Goal: Find specific page/section: Find specific page/section

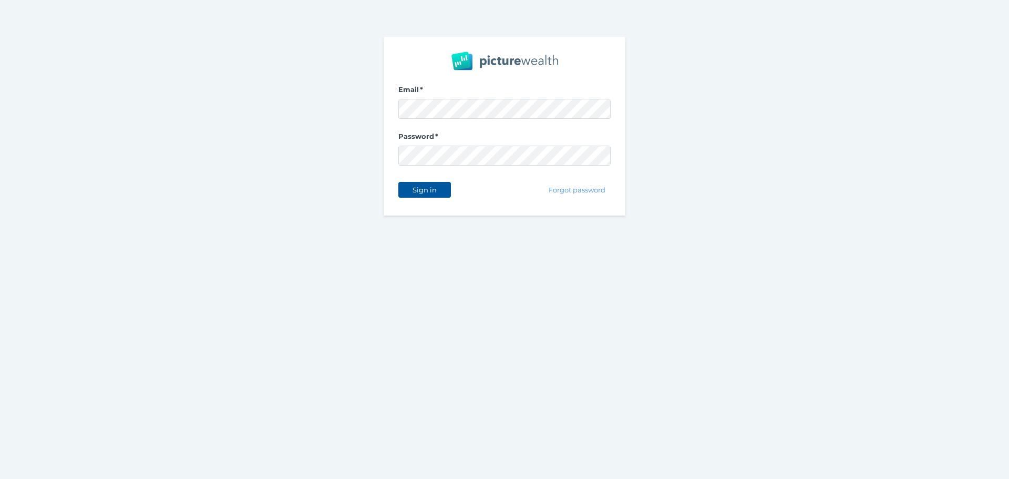
drag, startPoint x: 438, startPoint y: 183, endPoint x: 498, endPoint y: 398, distance: 222.9
click at [438, 185] on button "Sign in" at bounding box center [424, 190] width 53 height 16
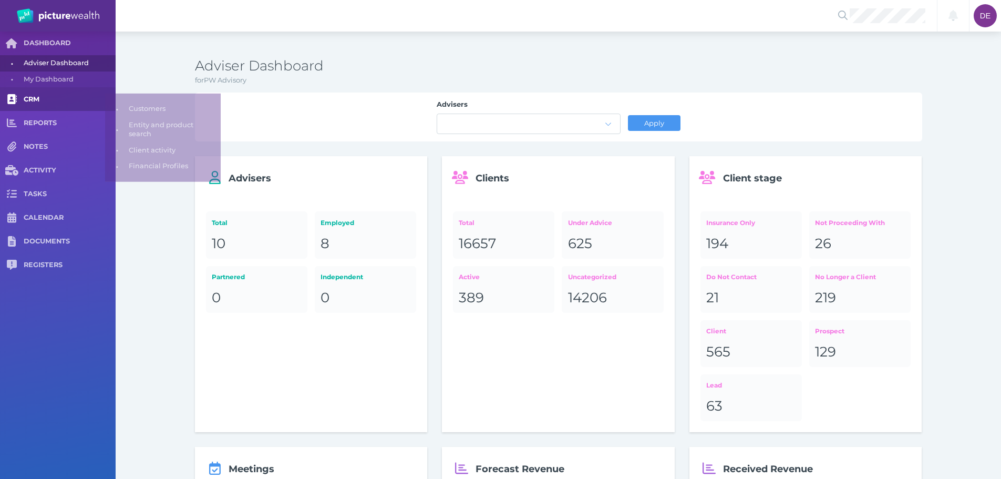
click at [67, 105] on link "CRM" at bounding box center [58, 99] width 116 height 24
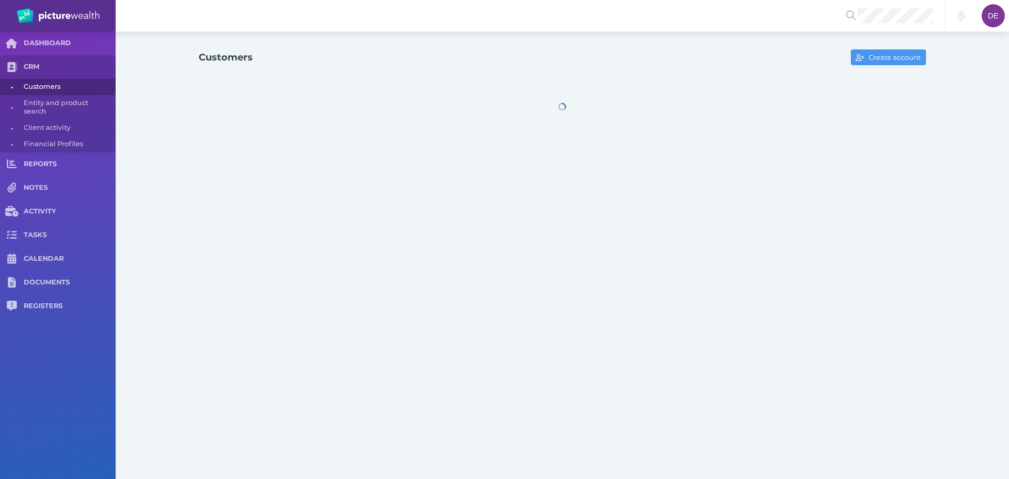
select select "25"
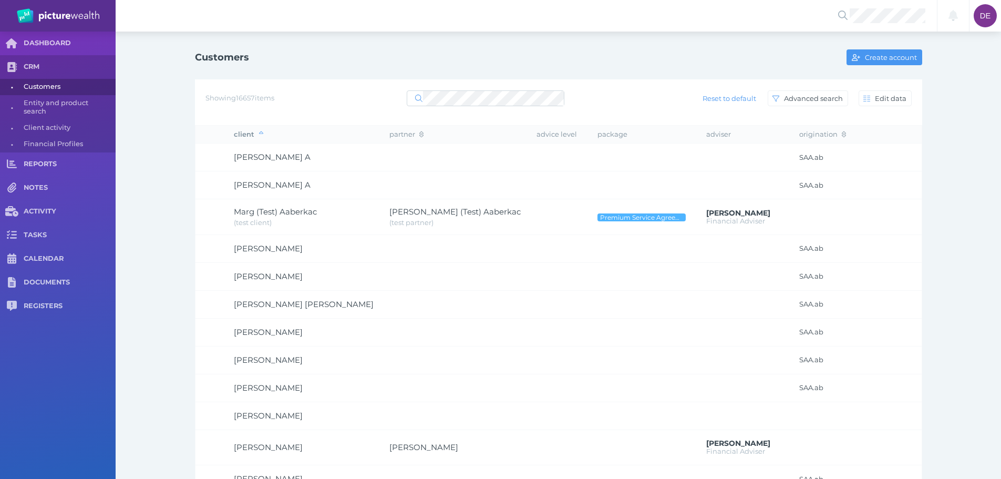
click at [472, 106] on div "Showing 16657 items Reset to default Advanced search Edit data" at bounding box center [558, 102] width 727 height 46
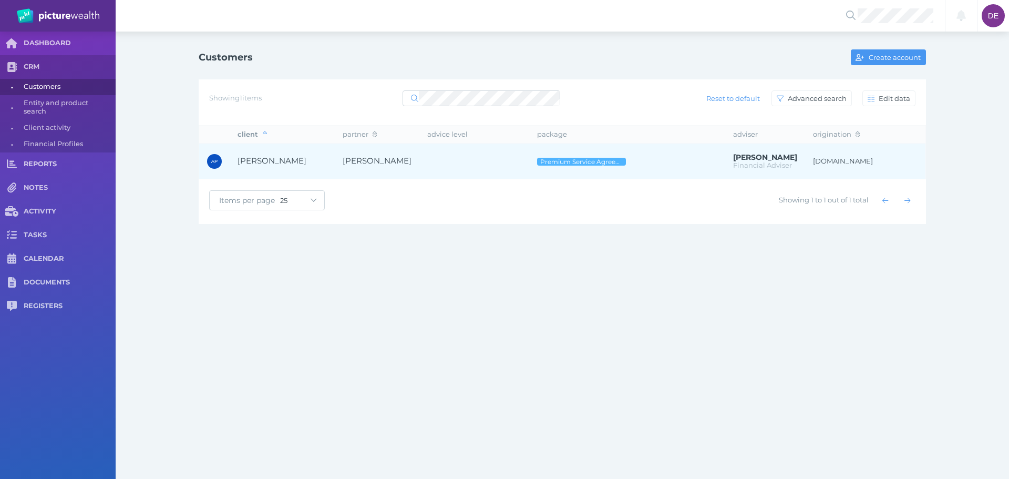
click at [408, 156] on td "[PERSON_NAME]" at bounding box center [377, 161] width 85 height 36
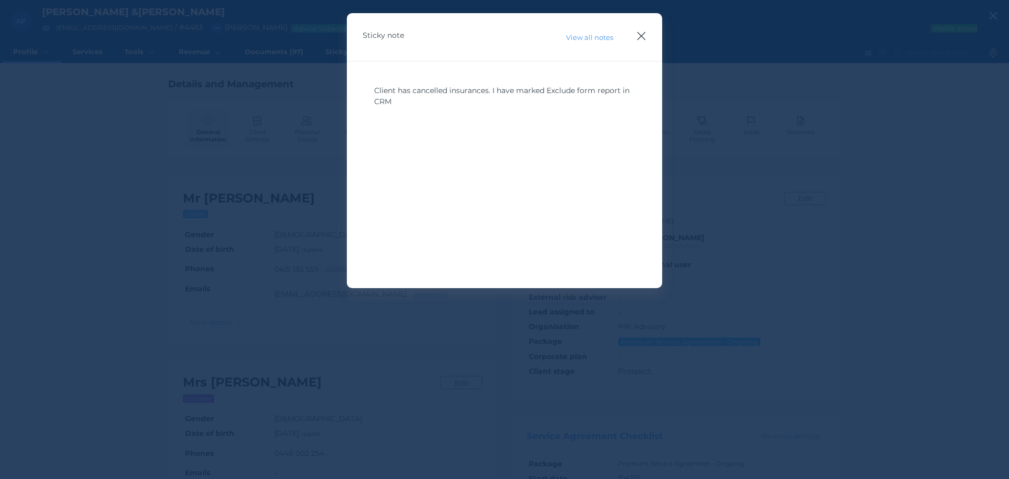
click at [645, 33] on icon "button" at bounding box center [641, 35] width 10 height 13
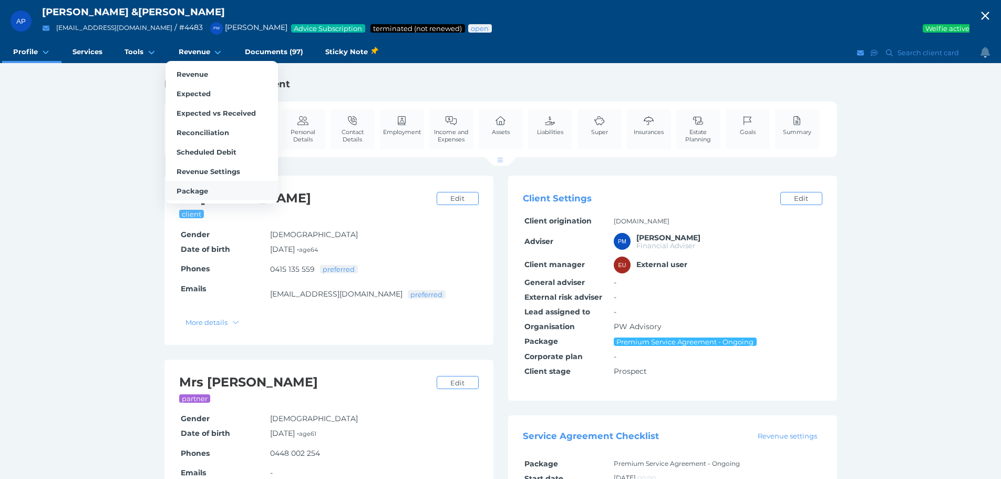
click at [207, 196] on link "Package" at bounding box center [221, 190] width 112 height 19
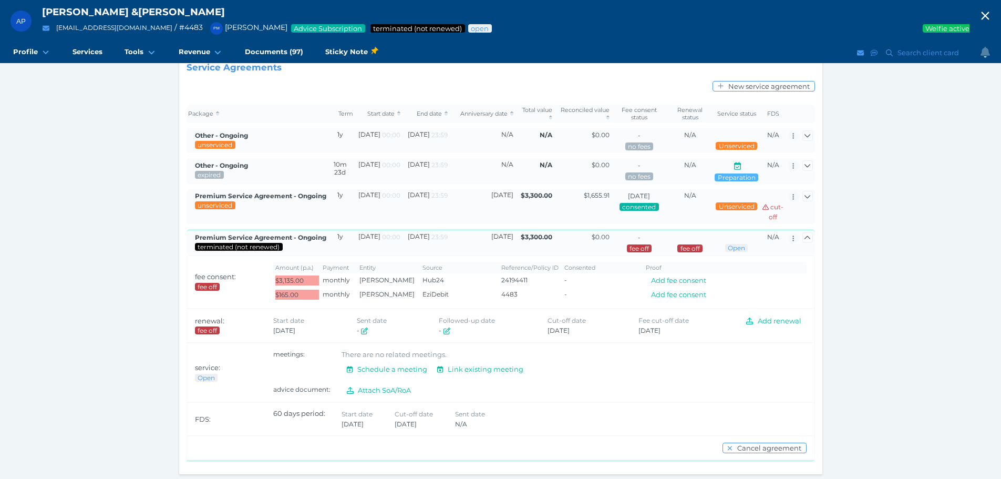
scroll to position [105, 0]
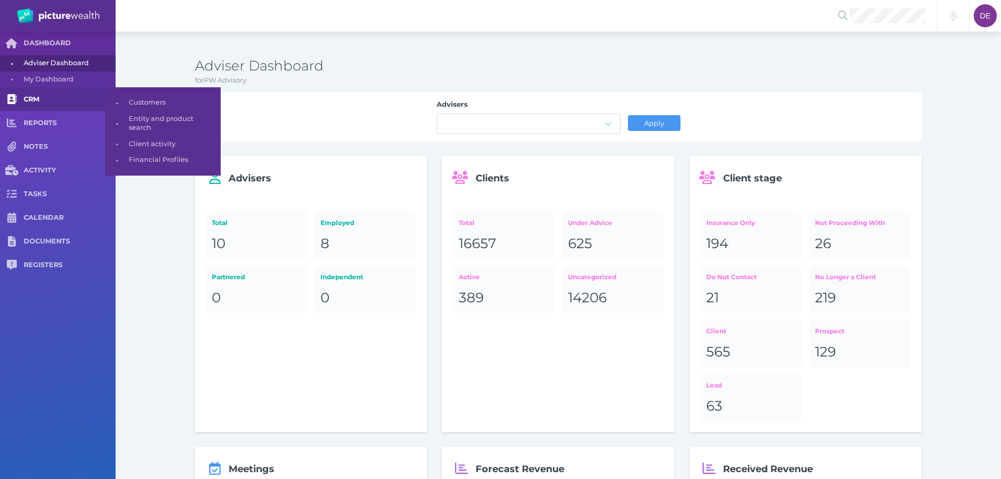
click at [61, 103] on span "CRM" at bounding box center [70, 99] width 92 height 9
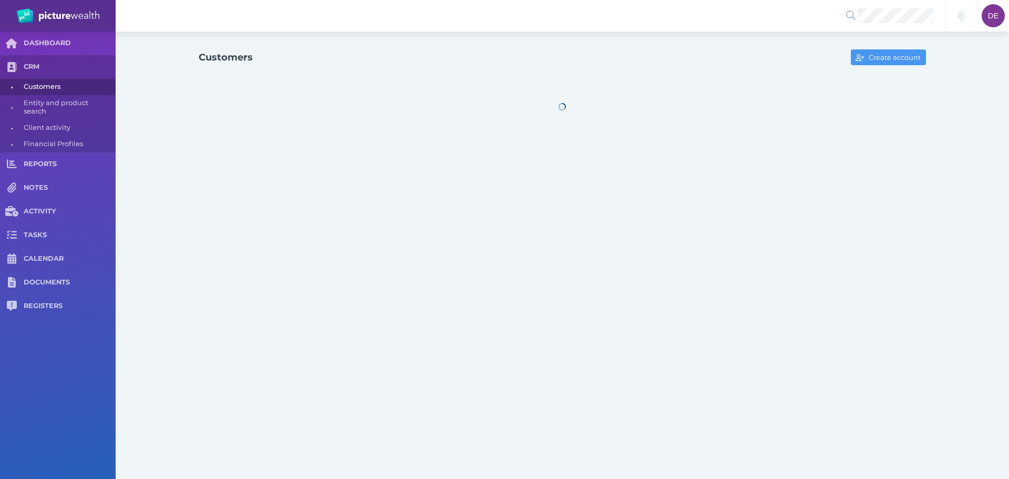
select select "25"
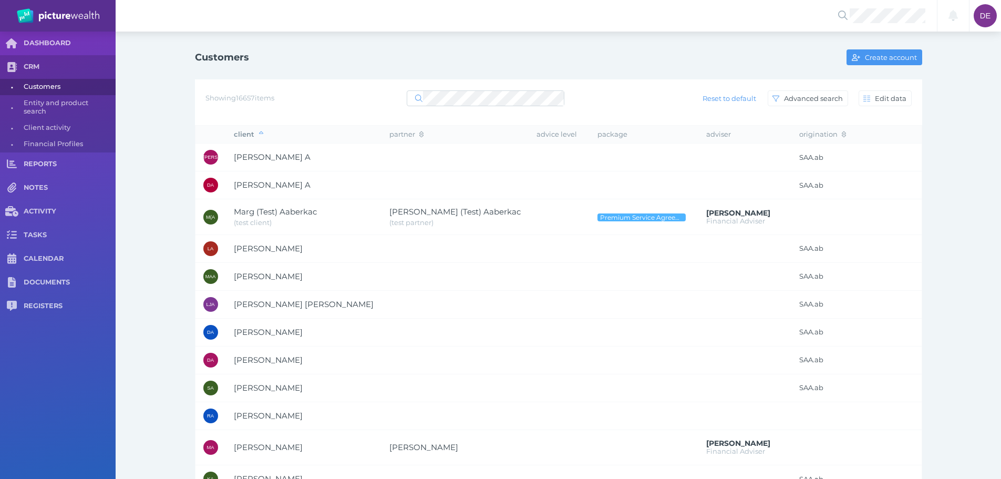
click at [461, 111] on div "Showing 16657 items Reset to default Advanced search Edit data" at bounding box center [558, 102] width 727 height 46
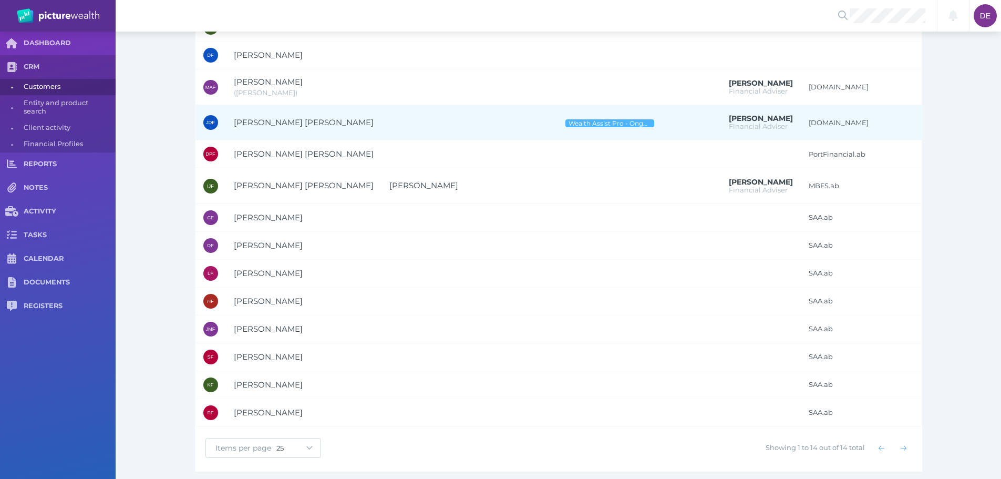
scroll to position [137, 0]
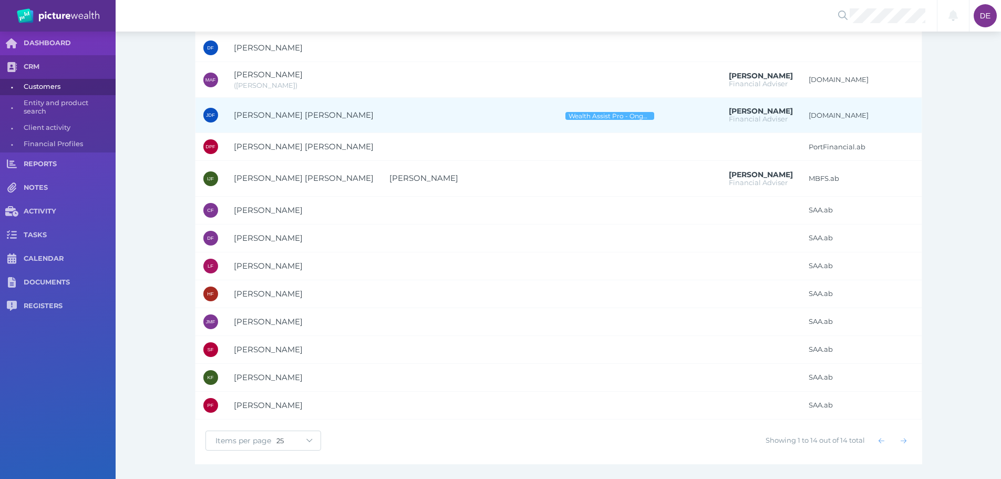
click at [314, 126] on td "Jeffrey David Ferguson" at bounding box center [304, 115] width 156 height 36
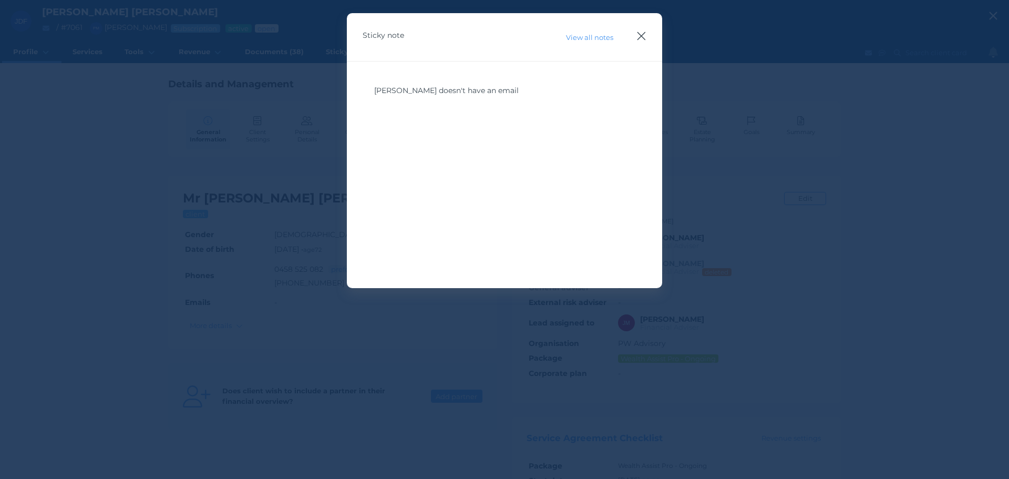
click at [645, 30] on icon "button" at bounding box center [641, 35] width 10 height 13
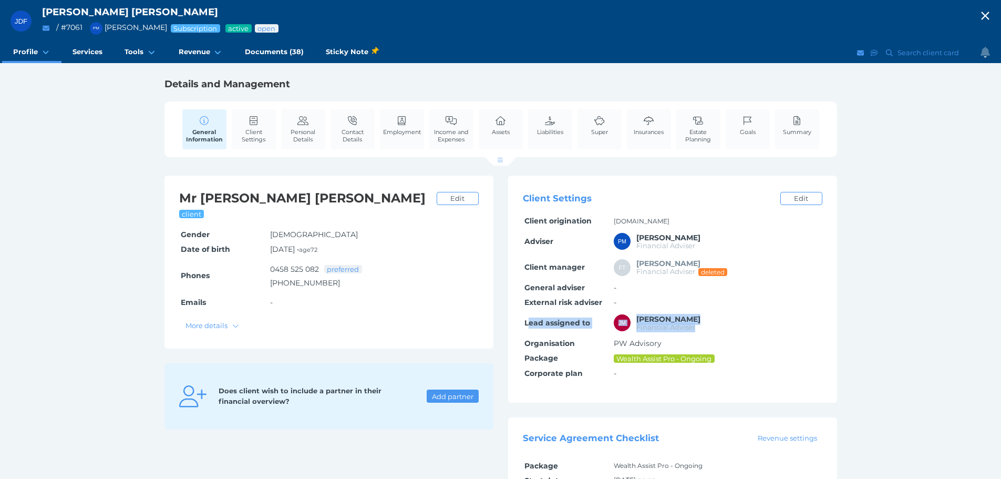
drag, startPoint x: 531, startPoint y: 327, endPoint x: 797, endPoint y: 329, distance: 266.4
click at [797, 329] on tr "Lead assigned to JM Jonathon Martino Financial Adviser" at bounding box center [672, 323] width 299 height 26
